Goal: Check status

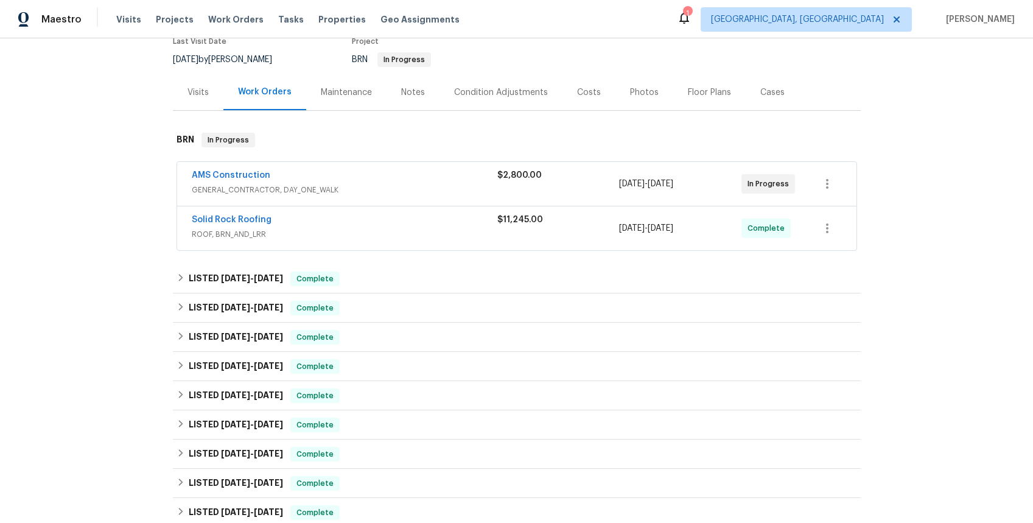
scroll to position [231, 0]
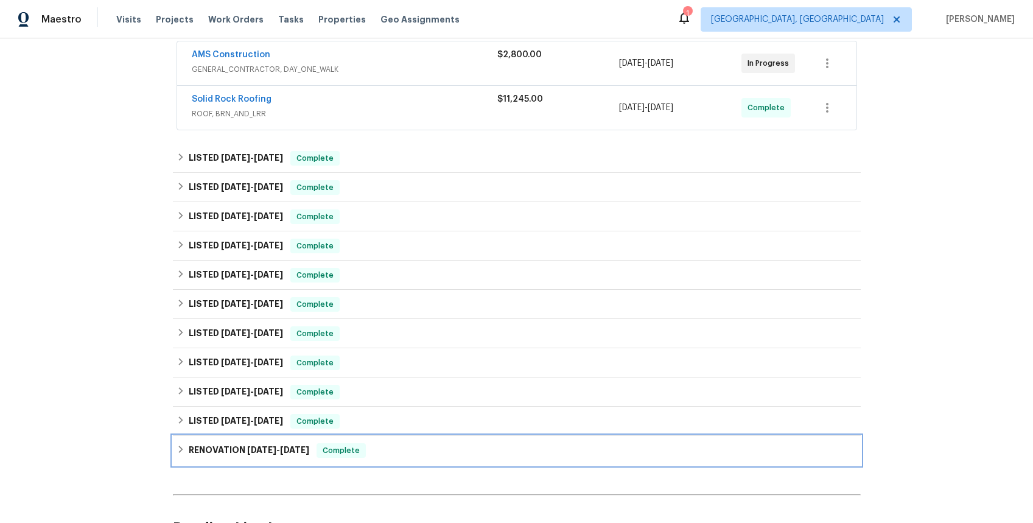
click at [280, 447] on span "[DATE]" at bounding box center [294, 450] width 29 height 9
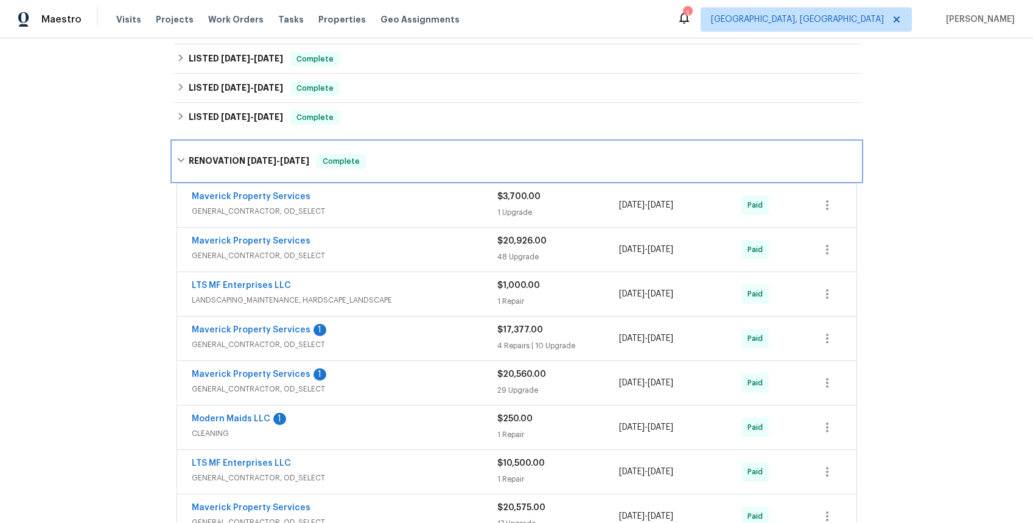
scroll to position [693, 0]
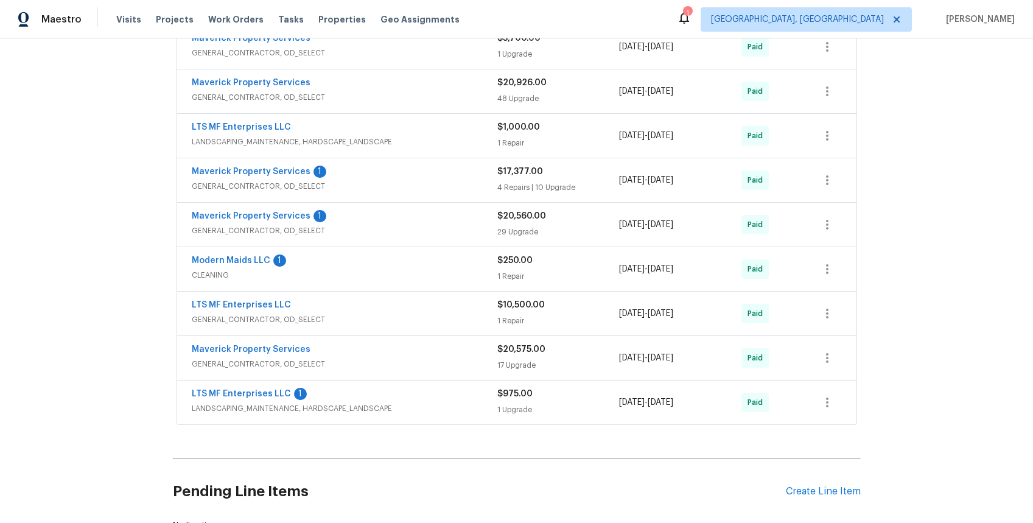
click at [247, 321] on span "GENERAL_CONTRACTOR, OD_SELECT" at bounding box center [345, 320] width 306 height 12
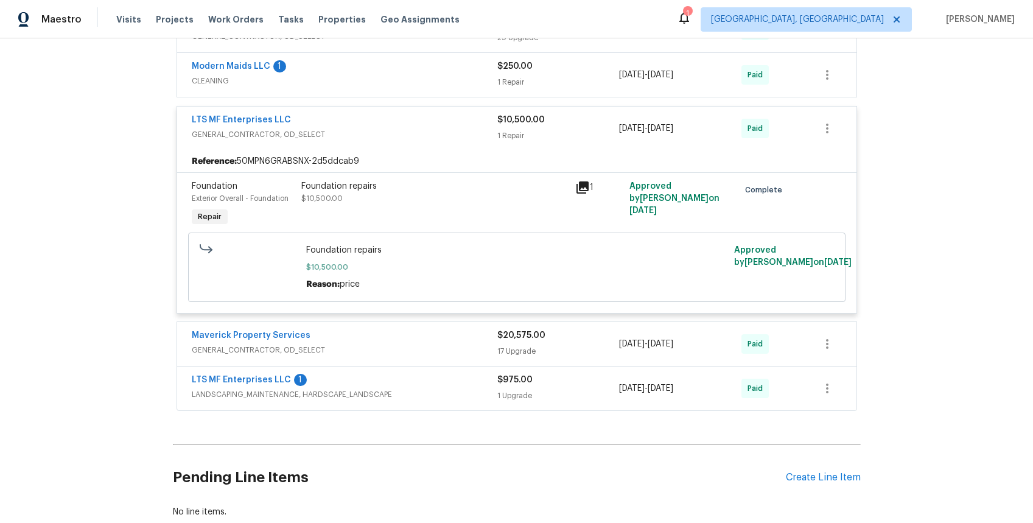
scroll to position [888, 0]
click at [241, 352] on span "GENERAL_CONTRACTOR, OD_SELECT" at bounding box center [345, 349] width 306 height 12
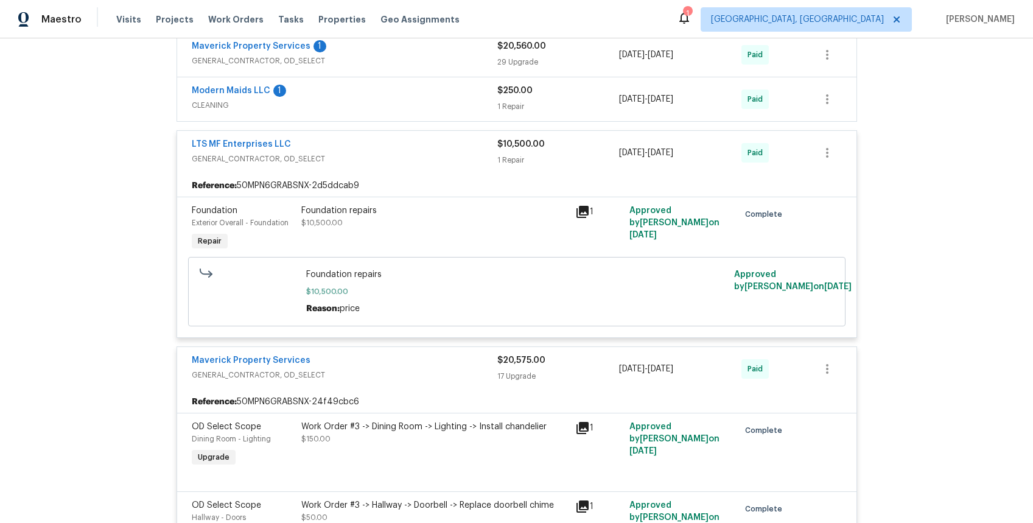
scroll to position [582, 0]
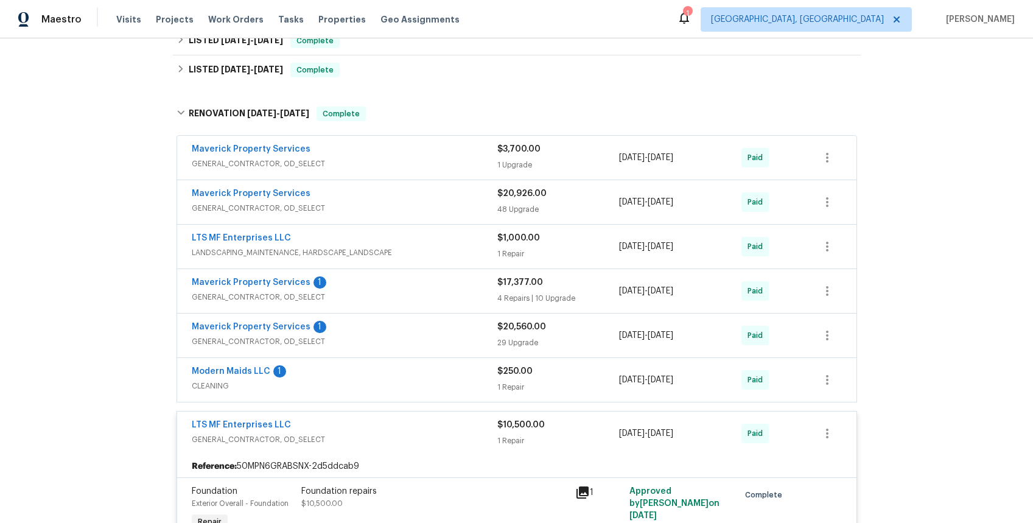
click at [241, 343] on span "GENERAL_CONTRACTOR, OD_SELECT" at bounding box center [345, 341] width 306 height 12
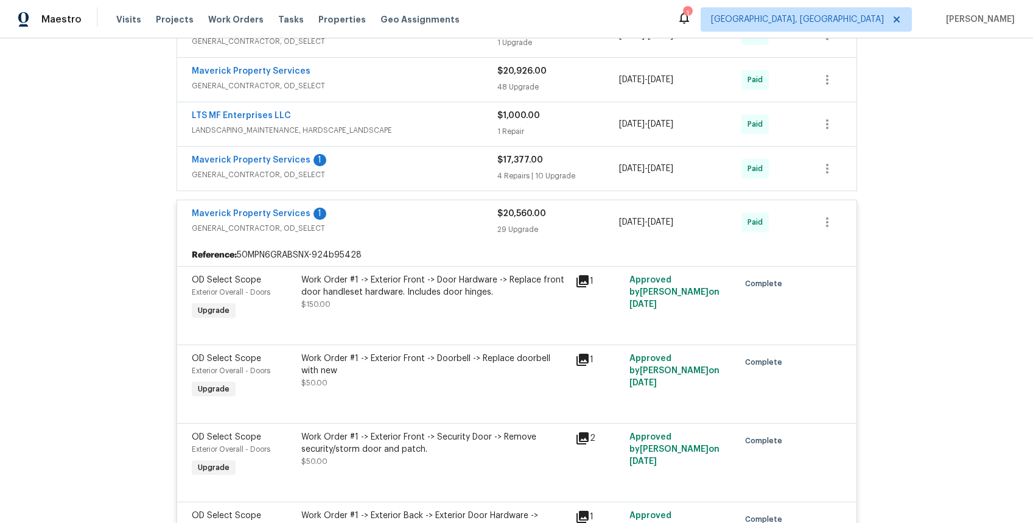
scroll to position [617, 0]
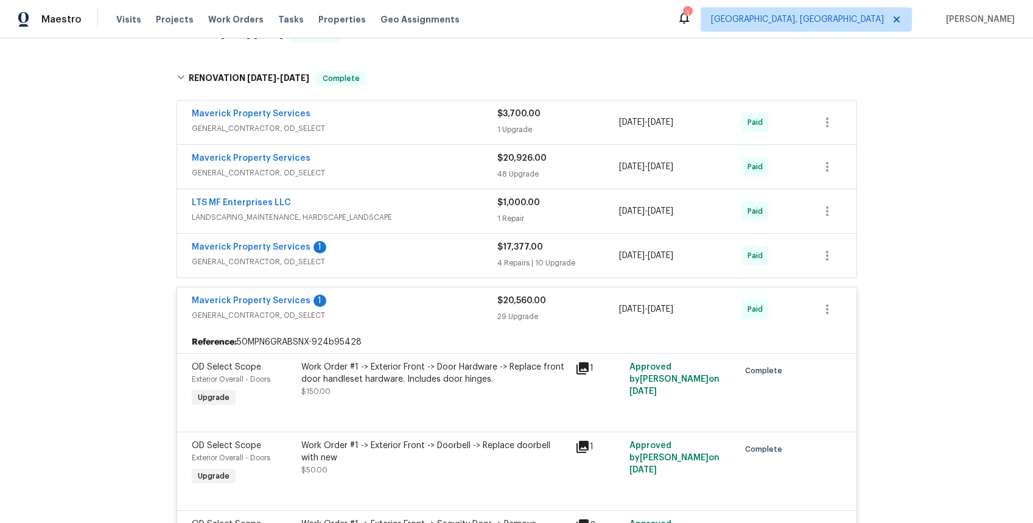
click at [269, 262] on span "GENERAL_CONTRACTOR, OD_SELECT" at bounding box center [345, 262] width 306 height 12
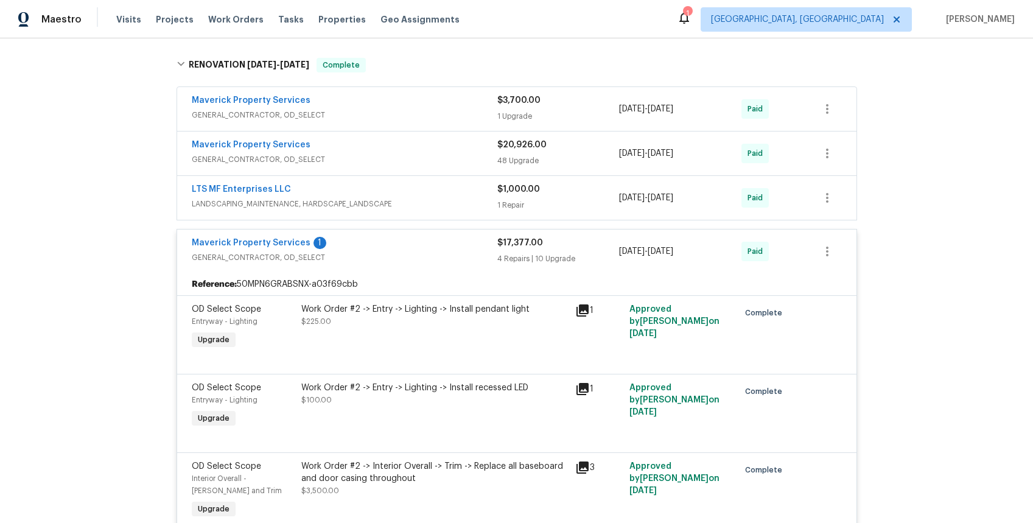
scroll to position [630, 0]
click at [251, 157] on span "GENERAL_CONTRACTOR, OD_SELECT" at bounding box center [345, 160] width 306 height 12
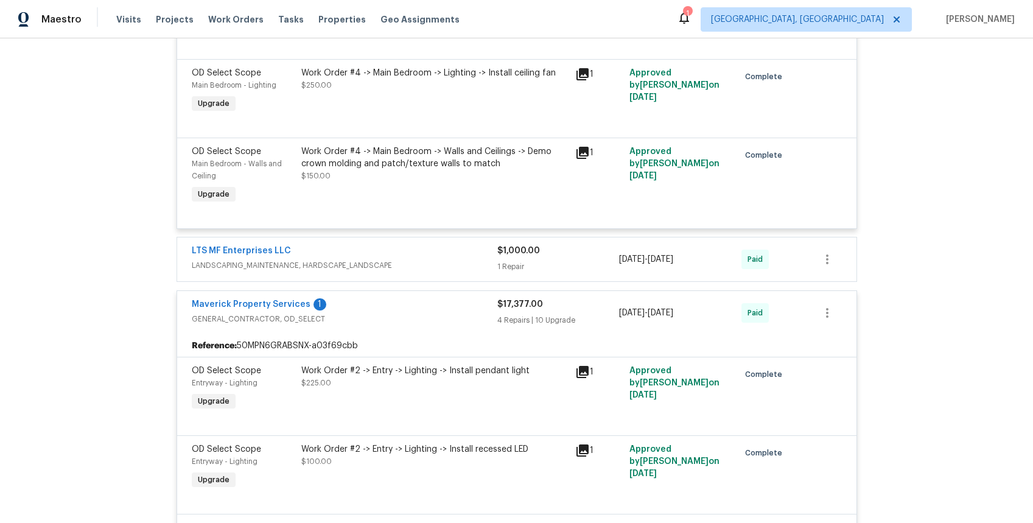
scroll to position [4593, 0]
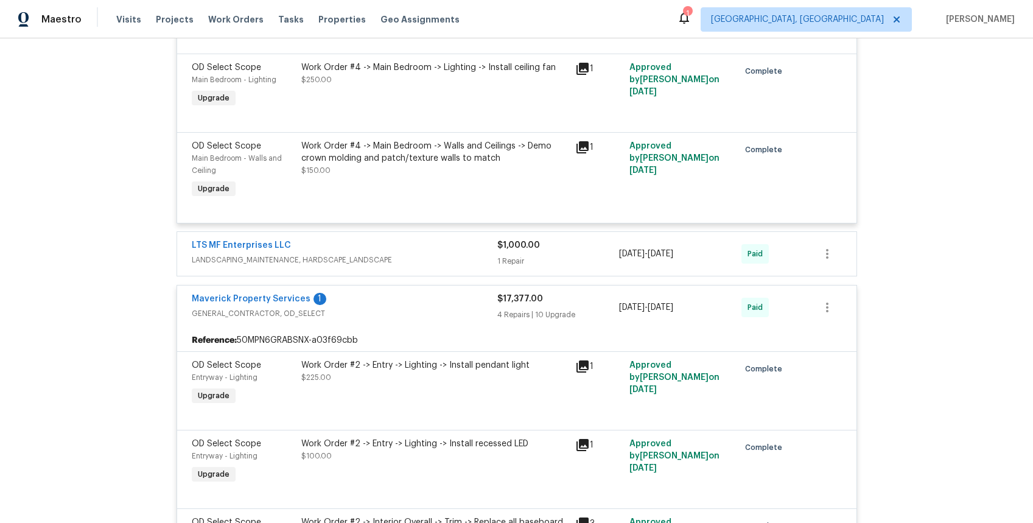
click at [309, 263] on span "LANDSCAPING_MAINTENANCE, HARDSCAPE_LANDSCAPE" at bounding box center [345, 260] width 306 height 12
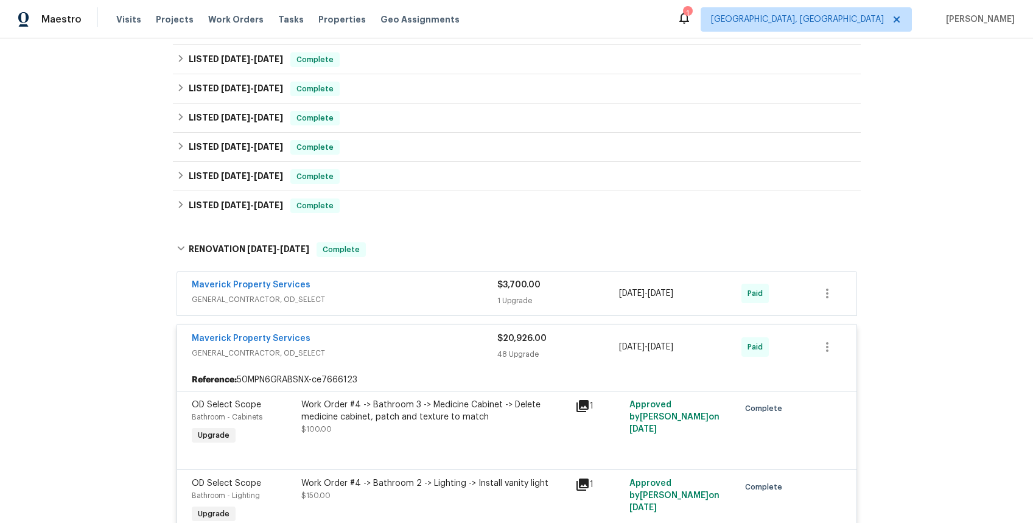
scroll to position [320, 0]
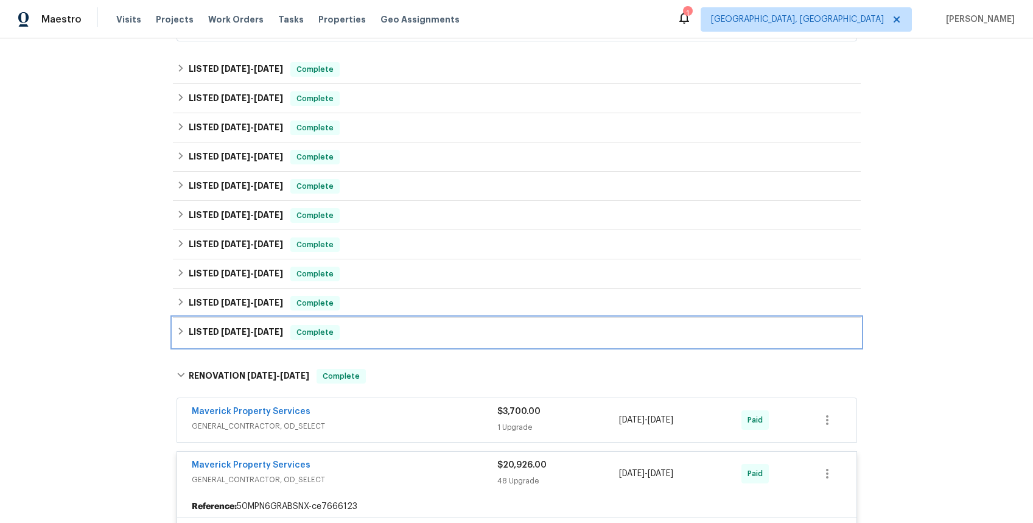
click at [221, 335] on span "[DATE]" at bounding box center [235, 332] width 29 height 9
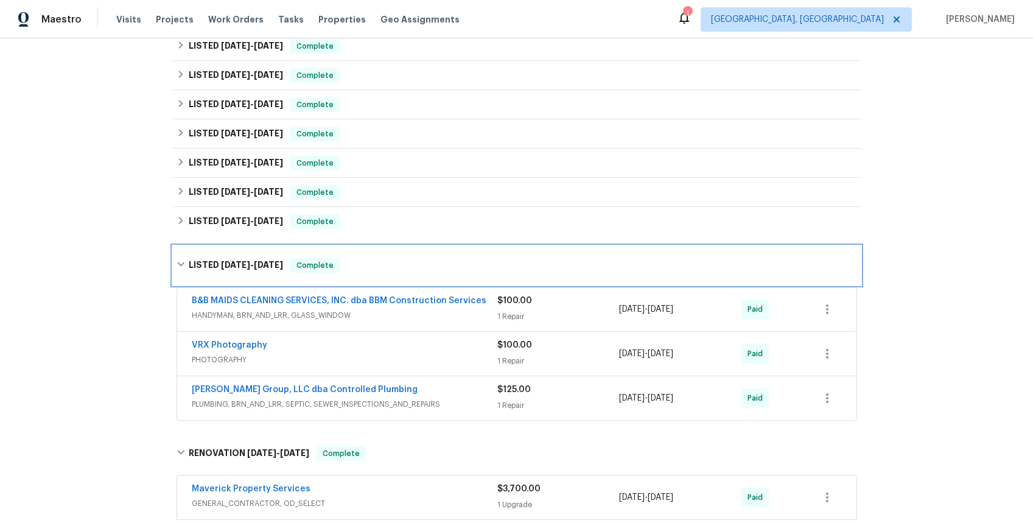
scroll to position [404, 0]
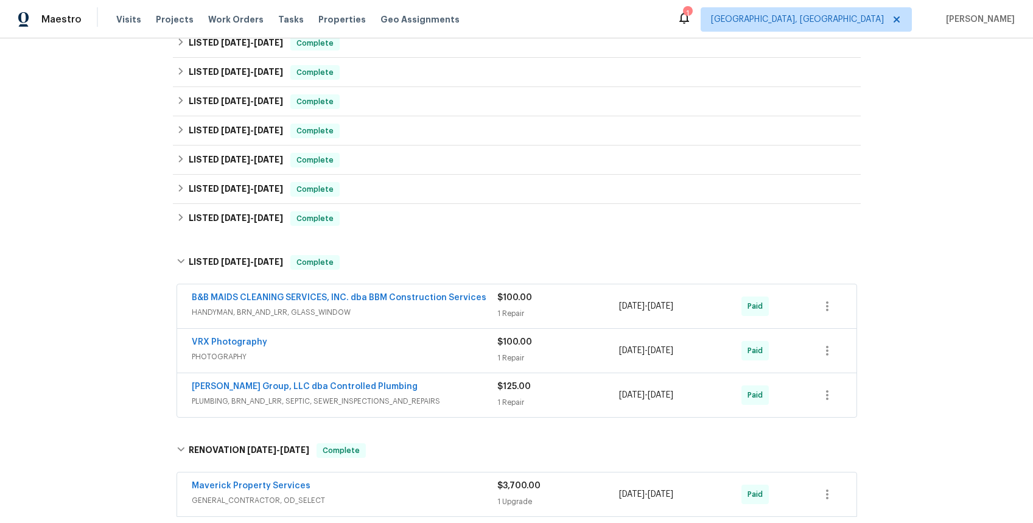
click at [335, 396] on span "PLUMBING, BRN_AND_LRR, SEPTIC, SEWER_INSPECTIONS_AND_REPAIRS" at bounding box center [345, 401] width 306 height 12
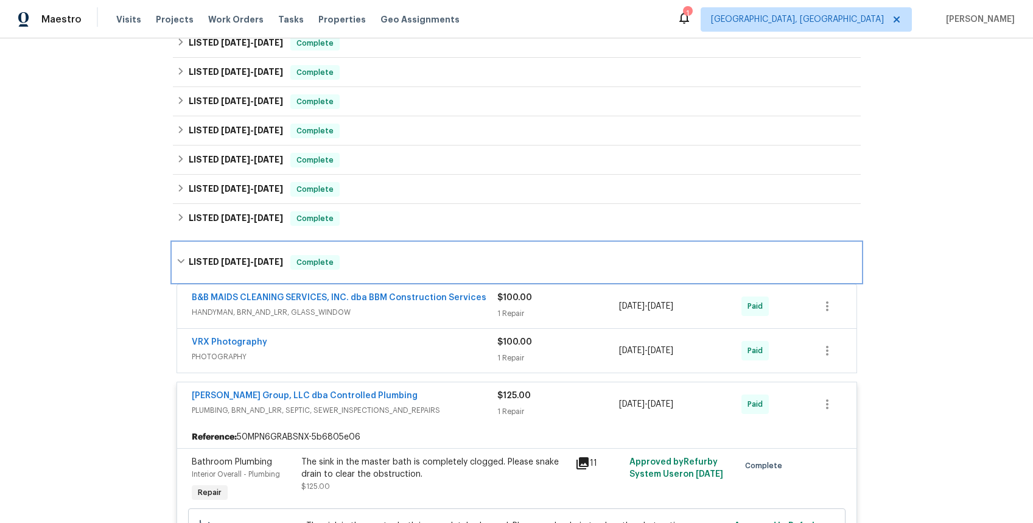
click at [253, 263] on span "[DATE] - [DATE]" at bounding box center [252, 262] width 62 height 9
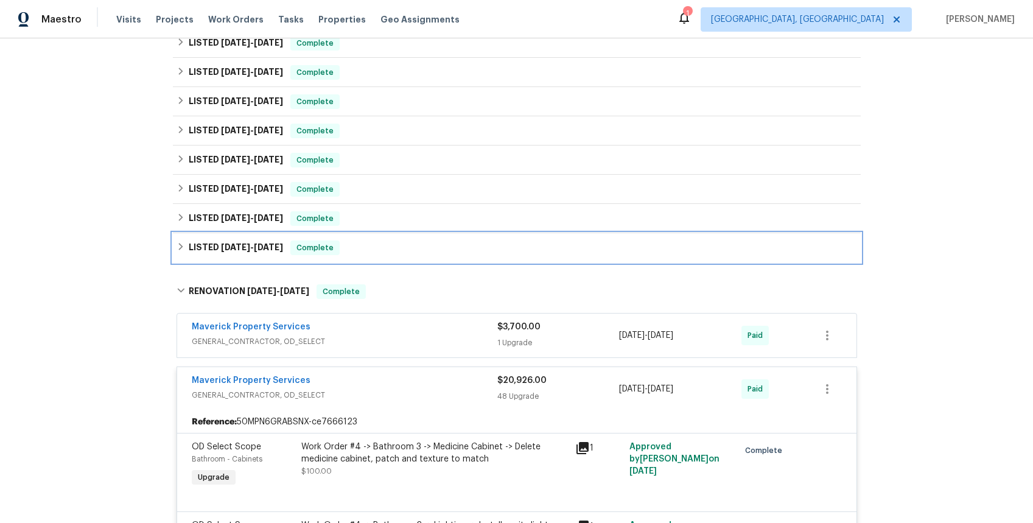
click at [253, 256] on div "LISTED [DATE] - [DATE] Complete" at bounding box center [517, 247] width 688 height 29
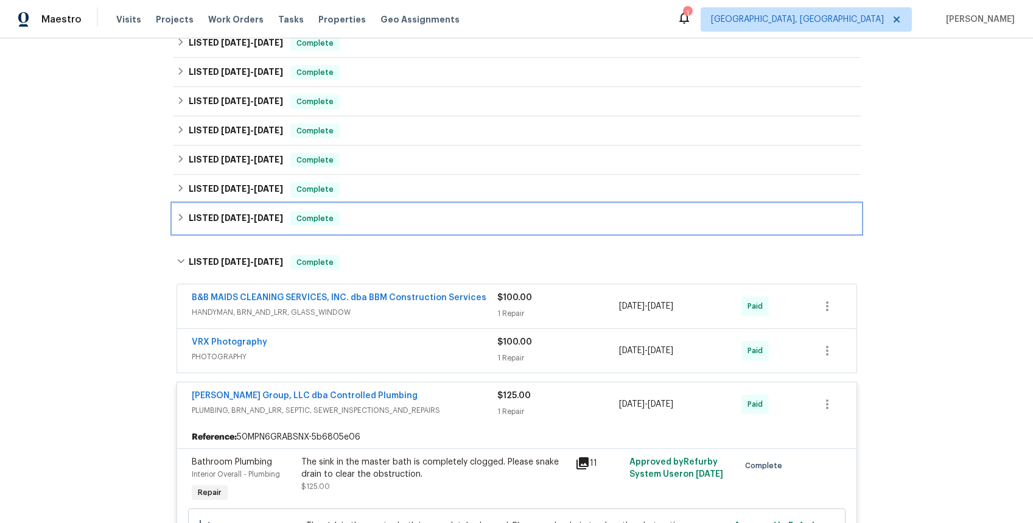
click at [250, 222] on span "[DATE] - [DATE]" at bounding box center [252, 218] width 62 height 9
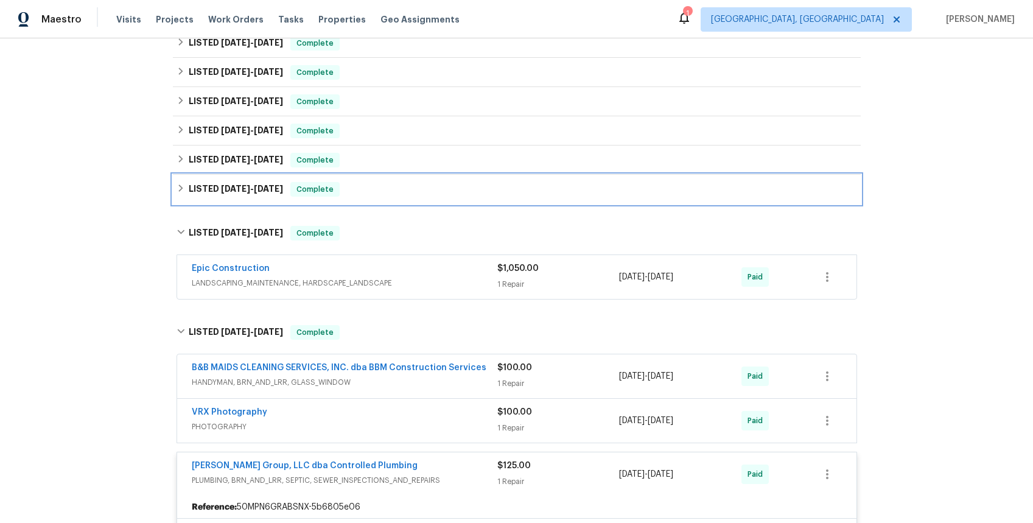
click at [237, 186] on span "[DATE]" at bounding box center [235, 188] width 29 height 9
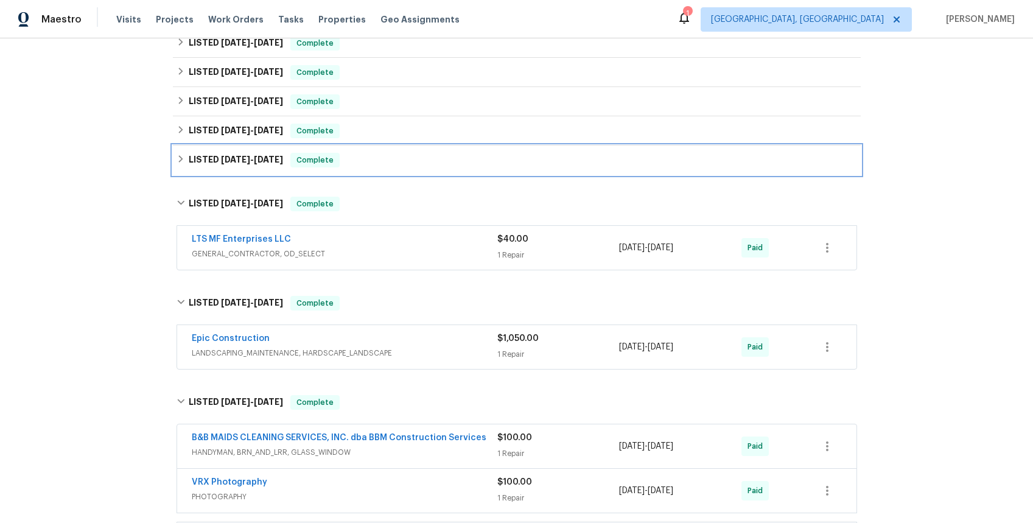
click at [237, 159] on span "[DATE]" at bounding box center [235, 159] width 29 height 9
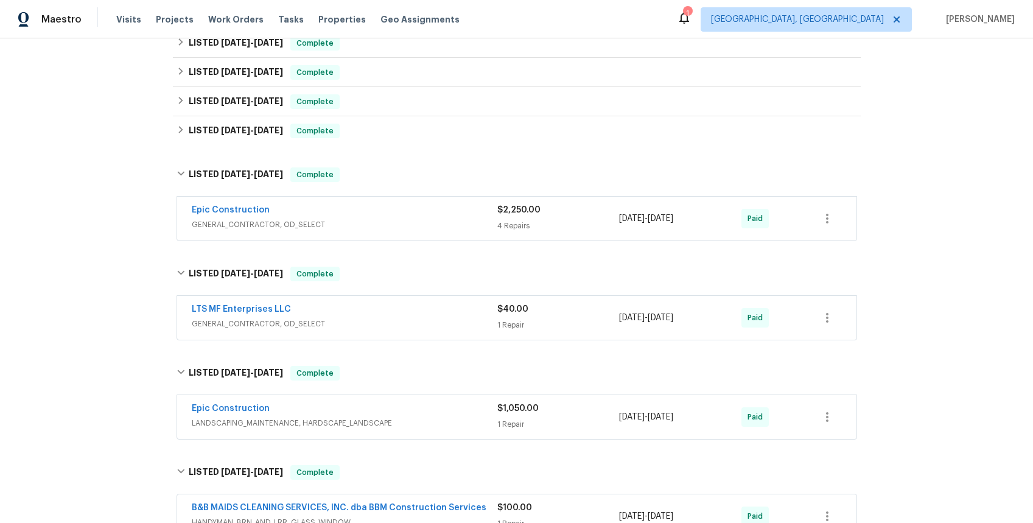
click at [257, 226] on span "GENERAL_CONTRACTOR, OD_SELECT" at bounding box center [345, 225] width 306 height 12
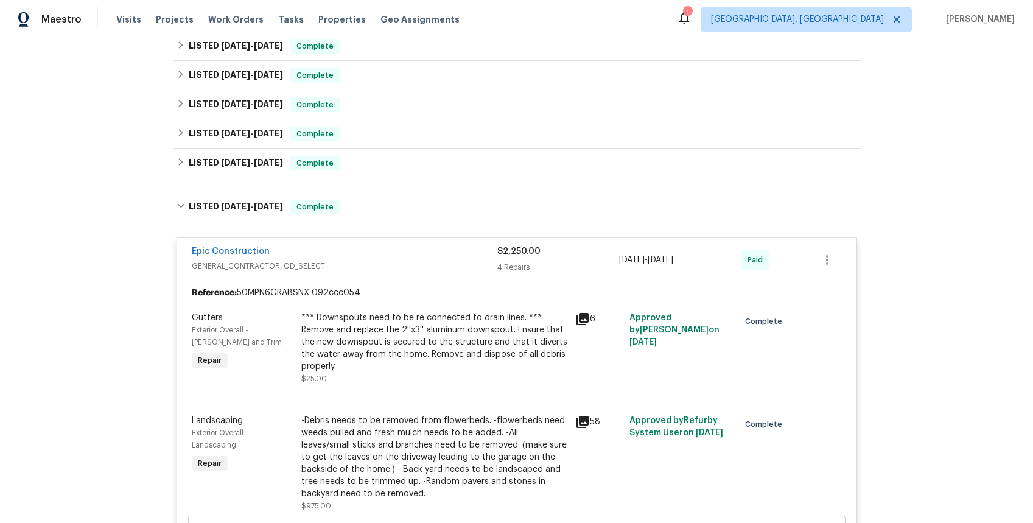
scroll to position [370, 0]
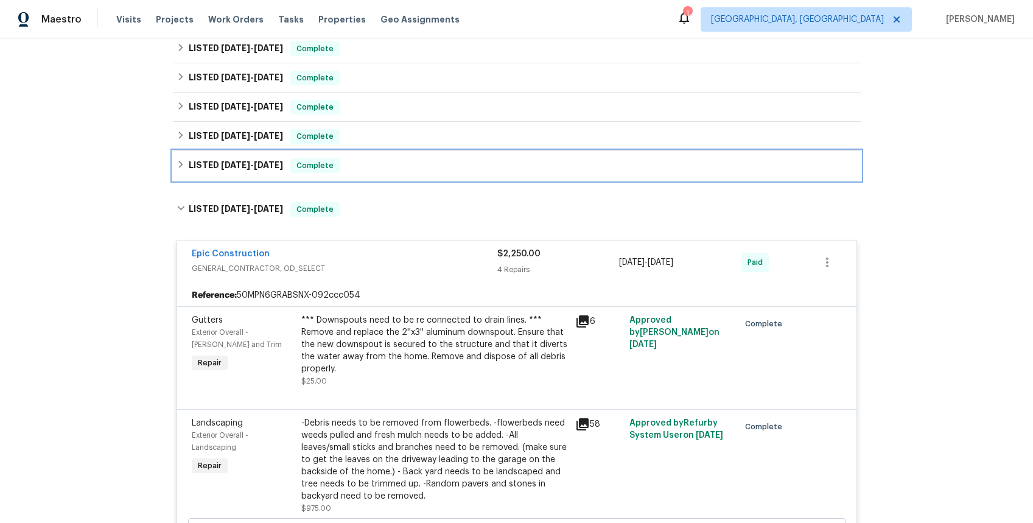
click at [242, 166] on span "[DATE]" at bounding box center [235, 165] width 29 height 9
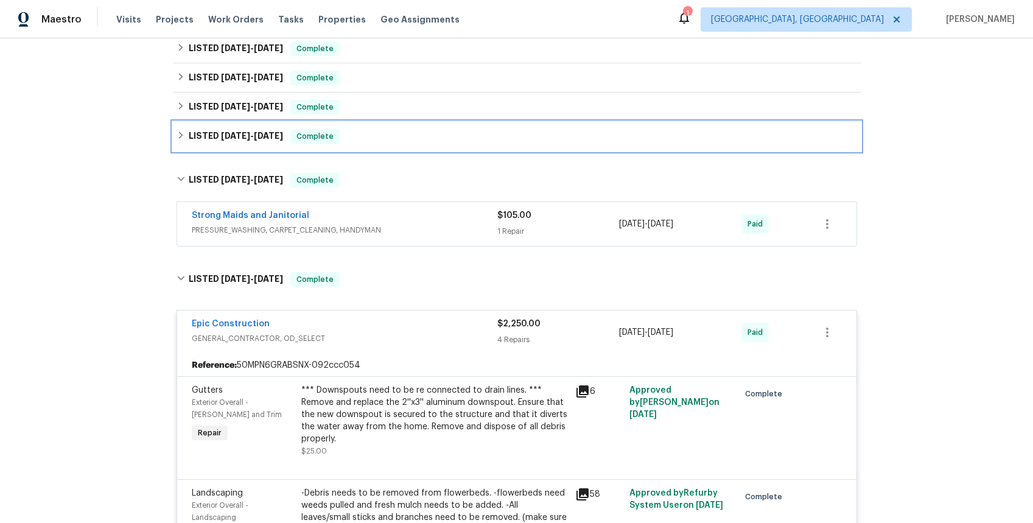
click at [240, 133] on span "[DATE]" at bounding box center [235, 135] width 29 height 9
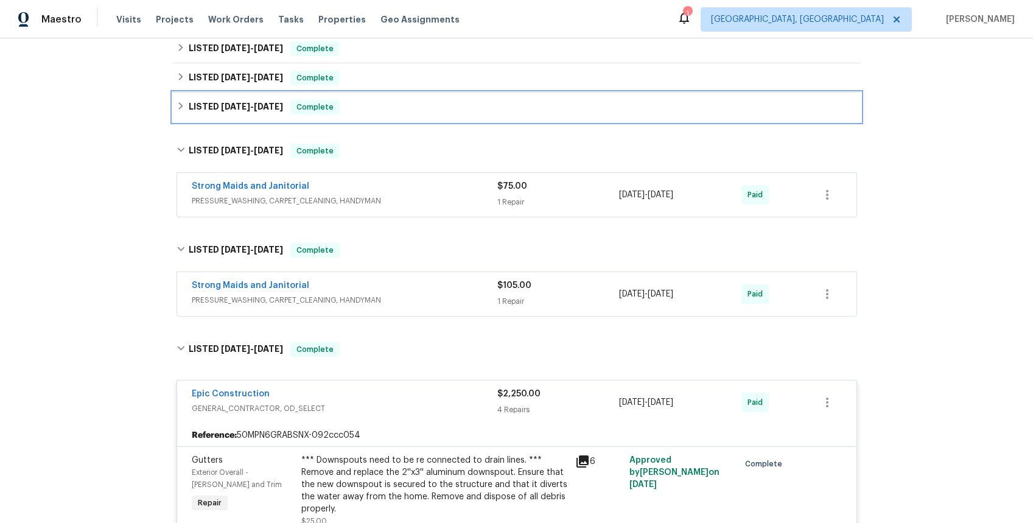
click at [234, 106] on span "[DATE]" at bounding box center [235, 106] width 29 height 9
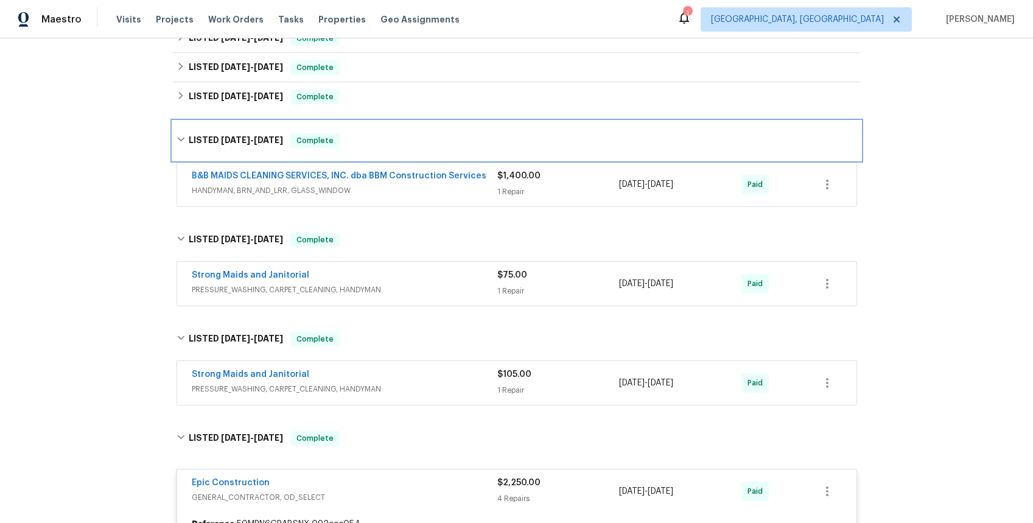
scroll to position [275, 0]
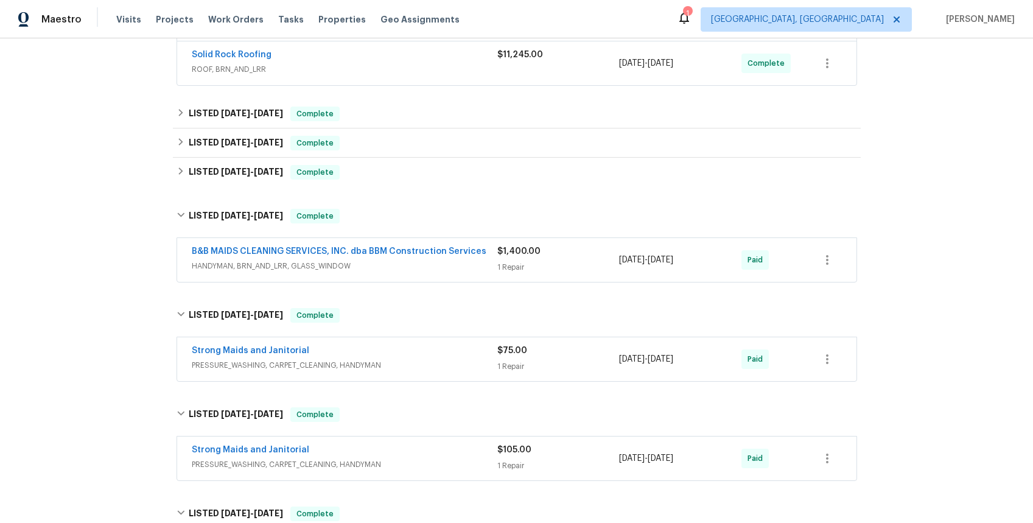
click at [310, 264] on span "HANDYMAN, BRN_AND_LRR, GLASS_WINDOW" at bounding box center [345, 266] width 306 height 12
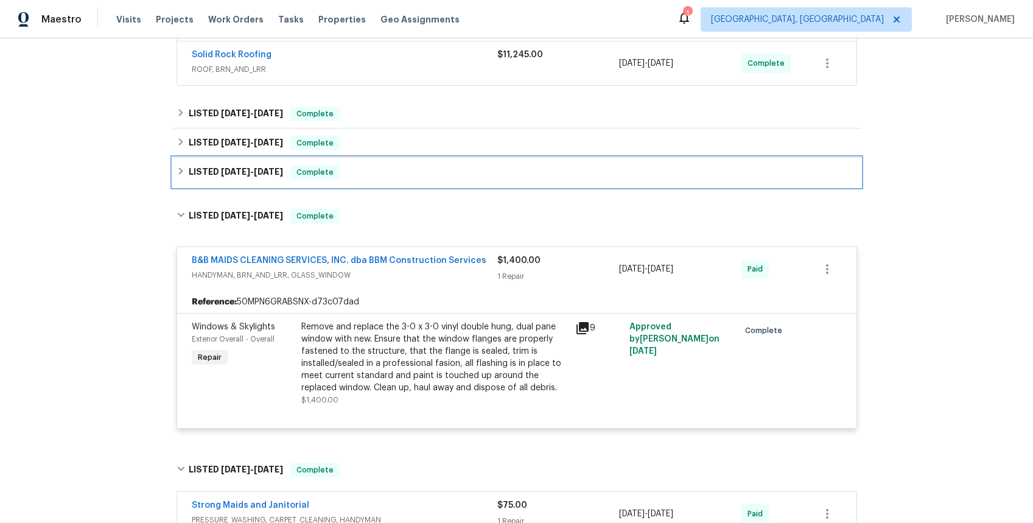
click at [256, 168] on span "[DATE]" at bounding box center [268, 171] width 29 height 9
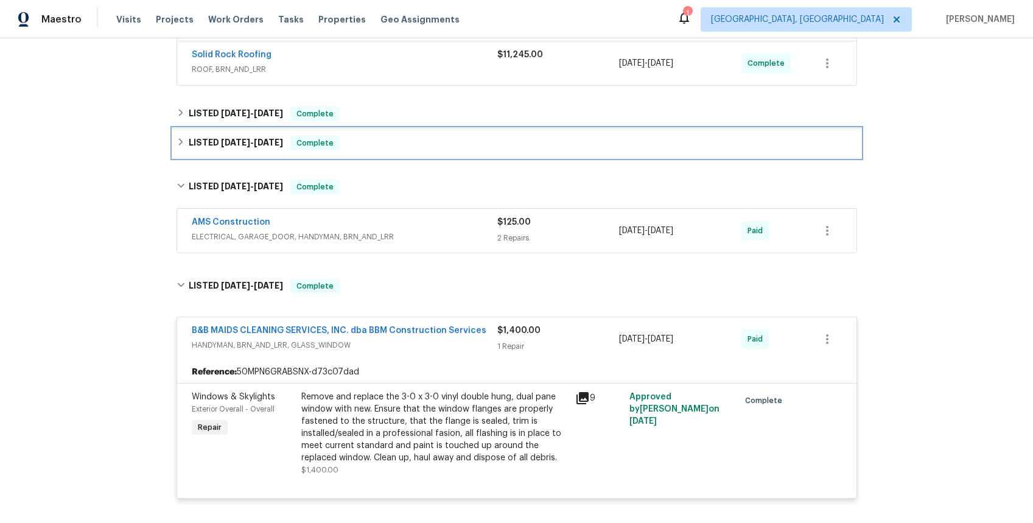
click at [253, 144] on span "[DATE] - [DATE]" at bounding box center [252, 142] width 62 height 9
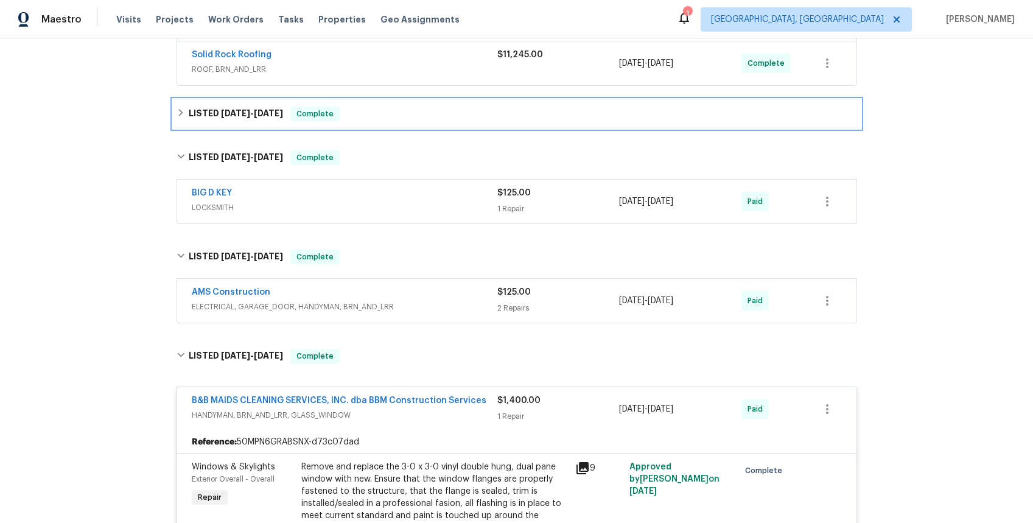
click at [244, 113] on span "[DATE] - [DATE]" at bounding box center [252, 113] width 62 height 9
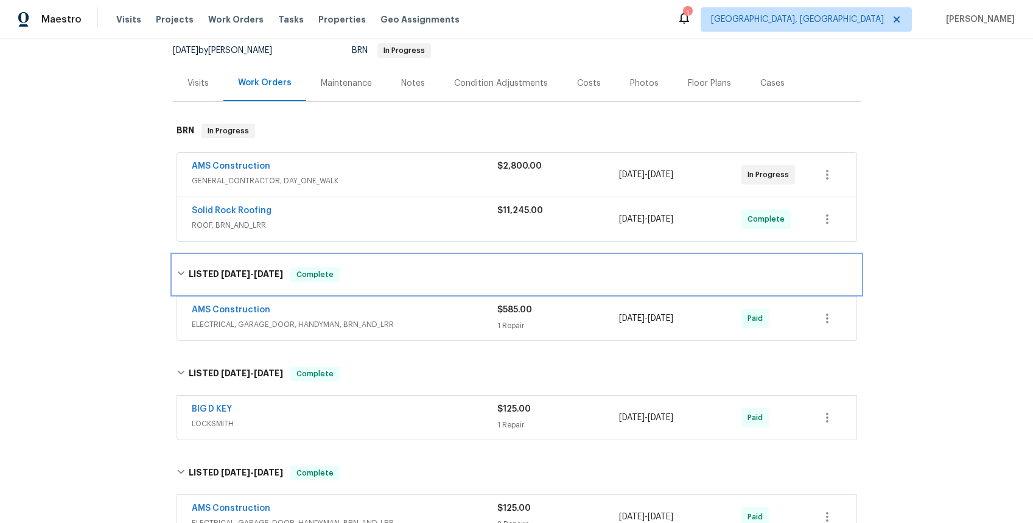
scroll to position [118, 0]
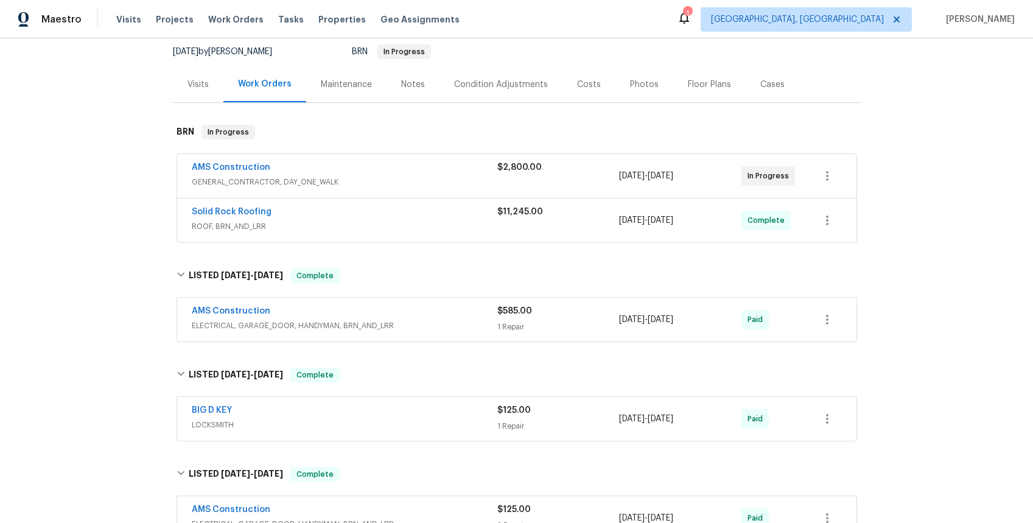
click at [278, 180] on span "GENERAL_CONTRACTOR, DAY_ONE_WALK" at bounding box center [345, 182] width 306 height 12
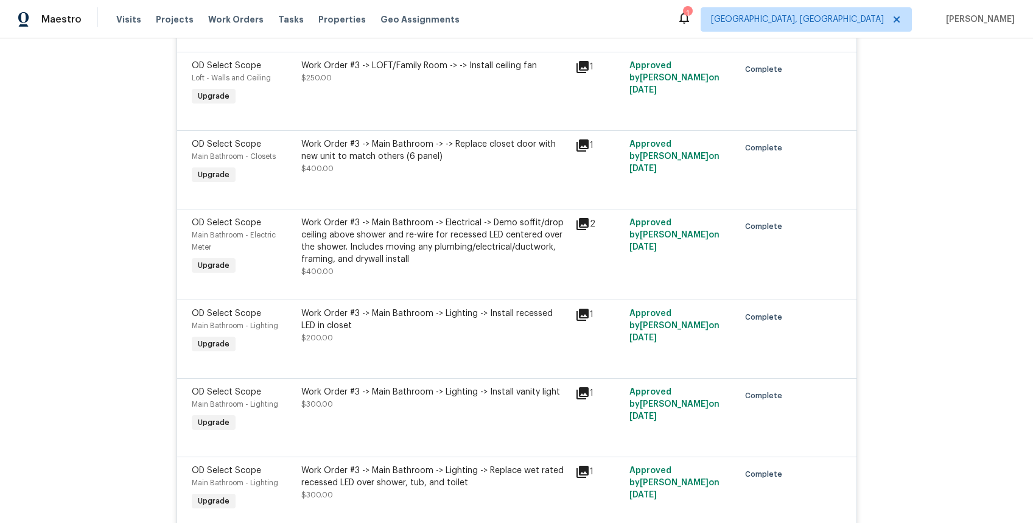
scroll to position [12631, 0]
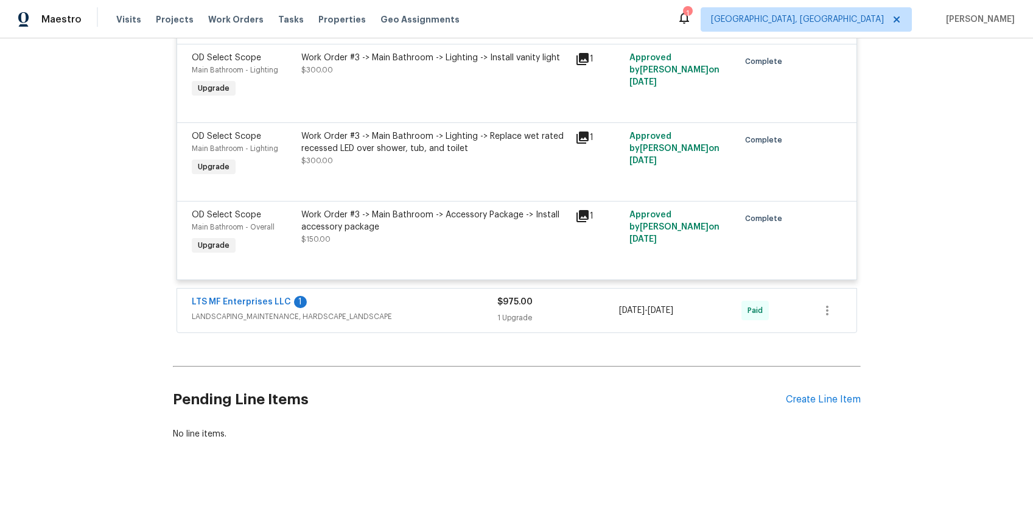
click at [334, 310] on span "LANDSCAPING_MAINTENANCE, HARDSCAPE_LANDSCAPE" at bounding box center [345, 316] width 306 height 12
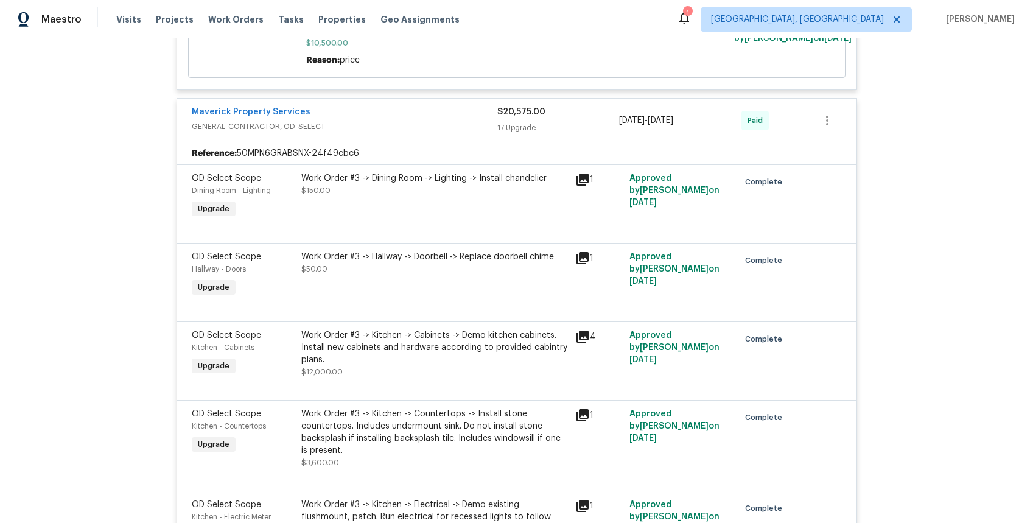
scroll to position [11084, 0]
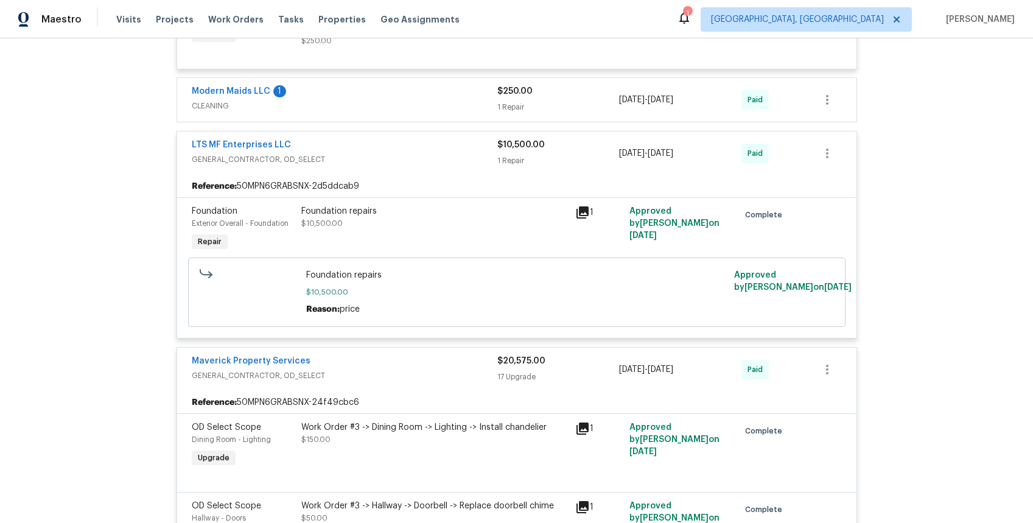
click at [577, 219] on icon at bounding box center [583, 212] width 12 height 12
